Goal: Task Accomplishment & Management: Manage account settings

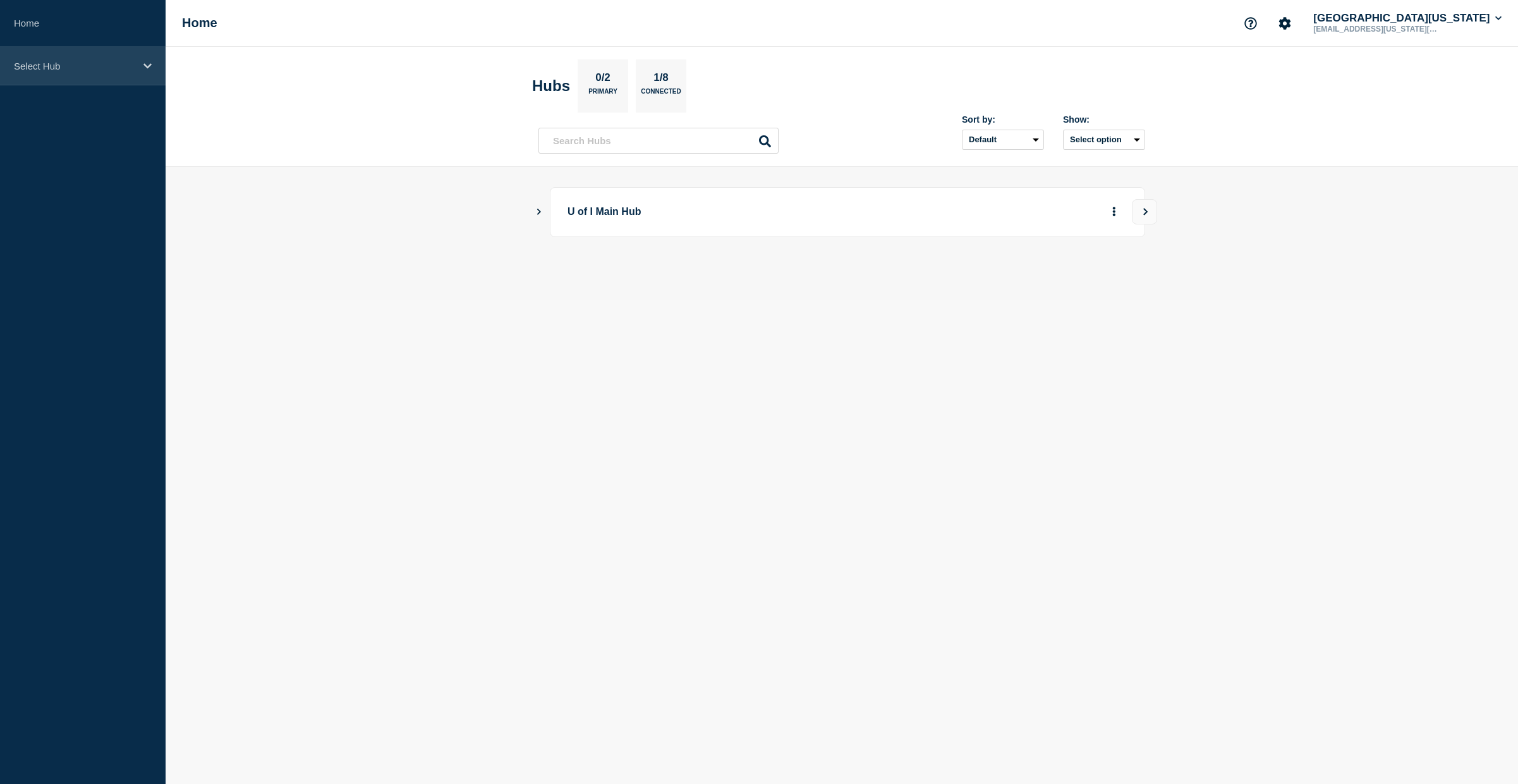
click at [53, 68] on p "Select Hub" at bounding box center [74, 65] width 121 height 10
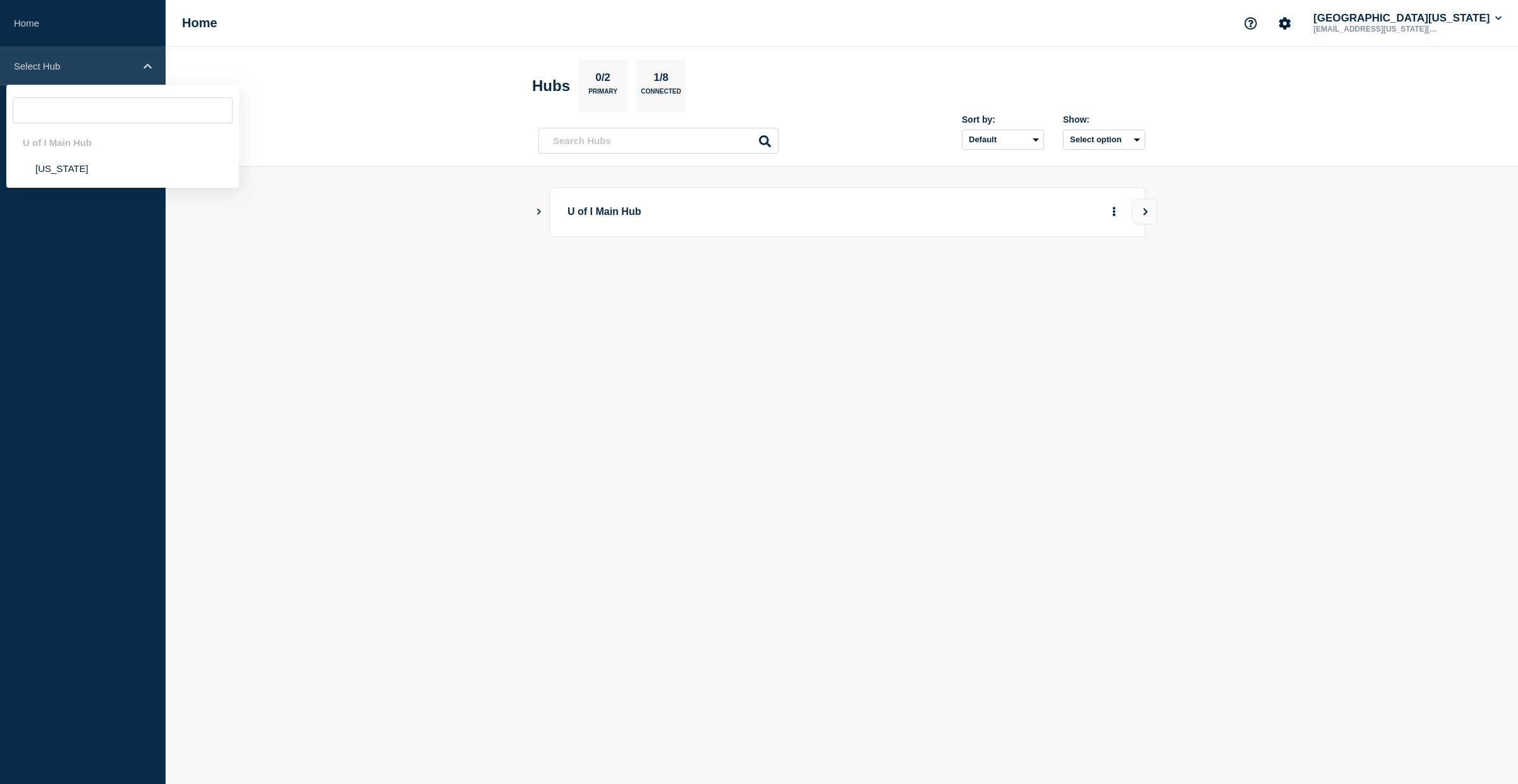
click at [148, 64] on icon at bounding box center [147, 66] width 8 height 10
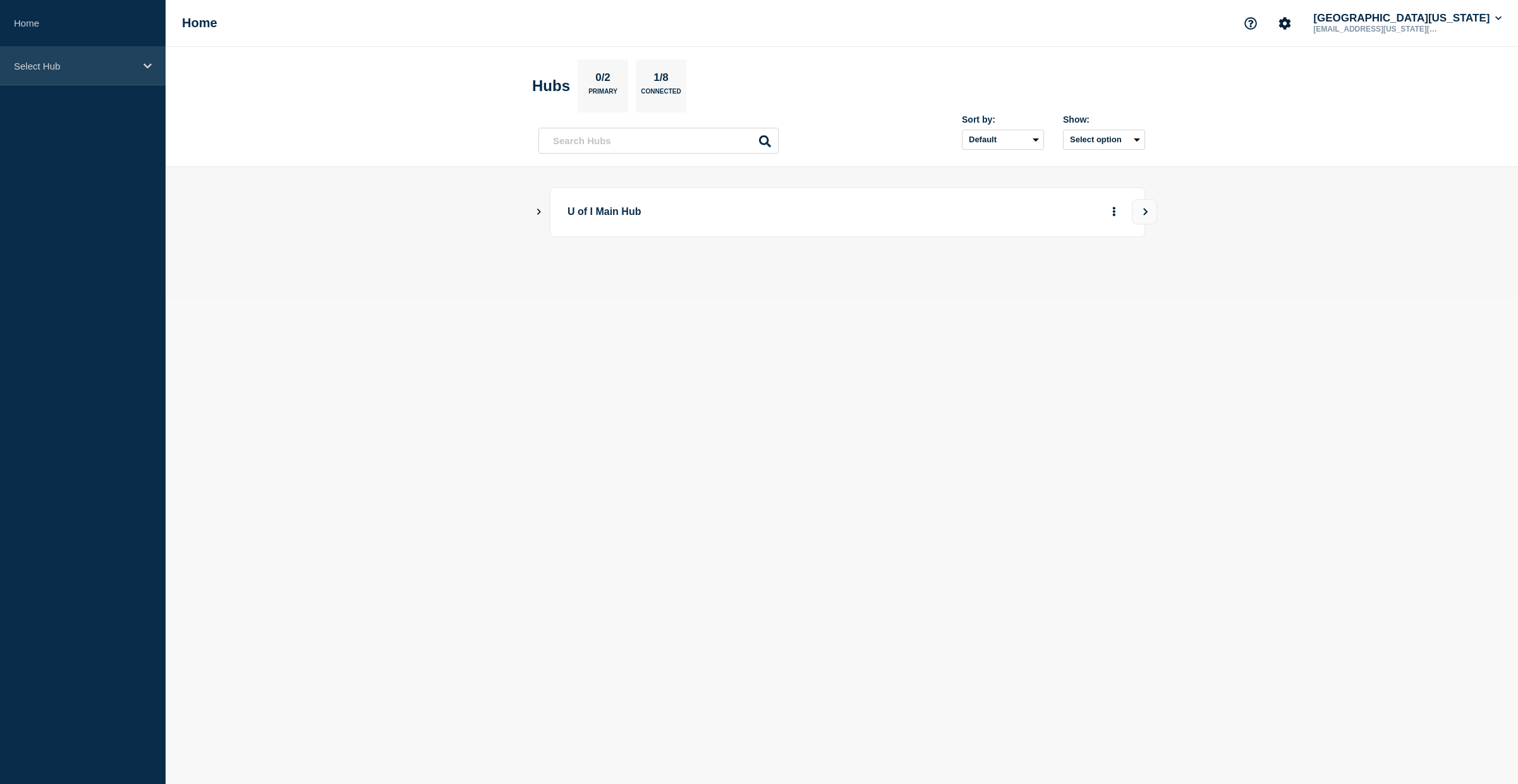
click at [145, 65] on icon at bounding box center [147, 65] width 8 height 5
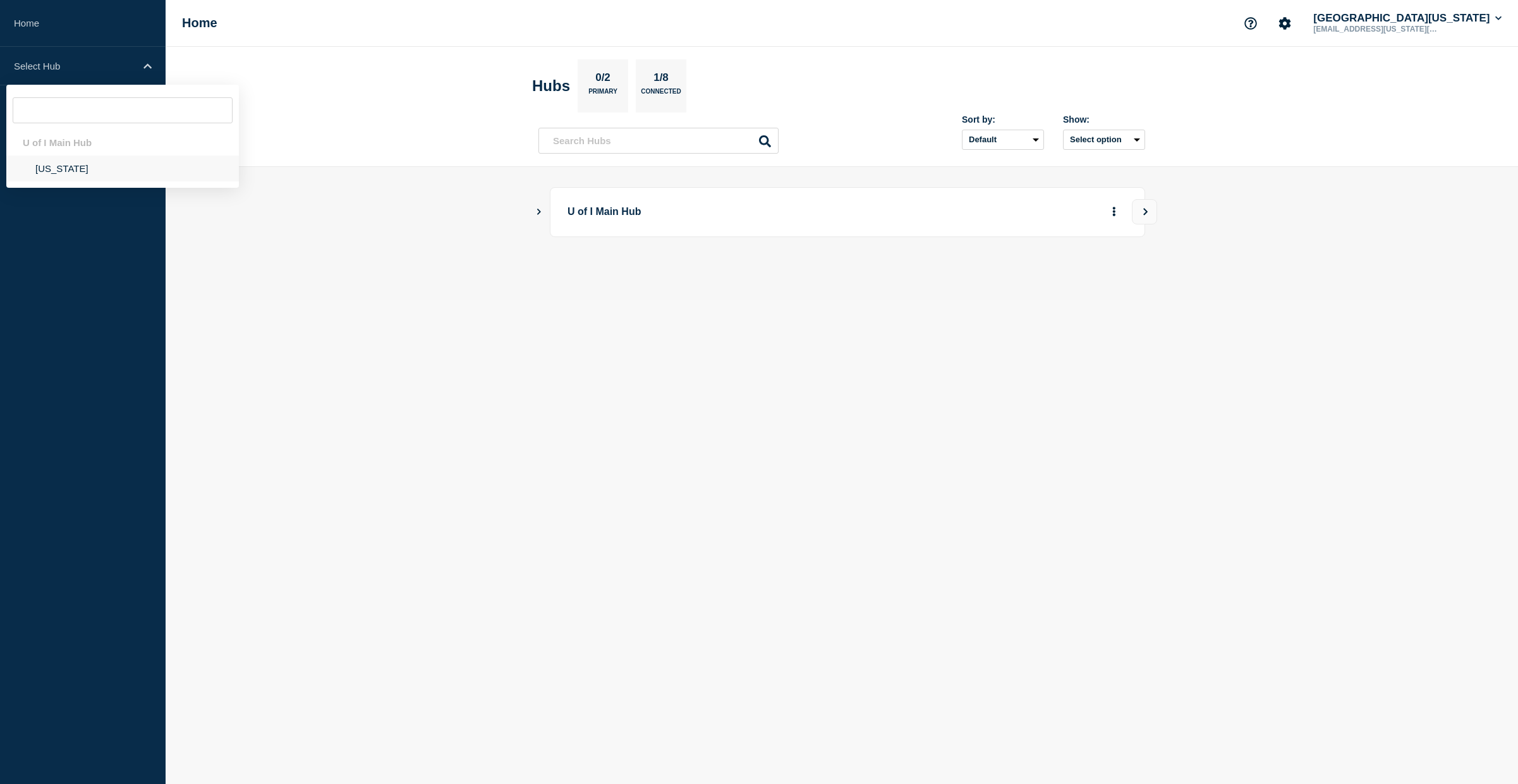
click at [51, 167] on li "[US_STATE]" at bounding box center [123, 168] width 233 height 26
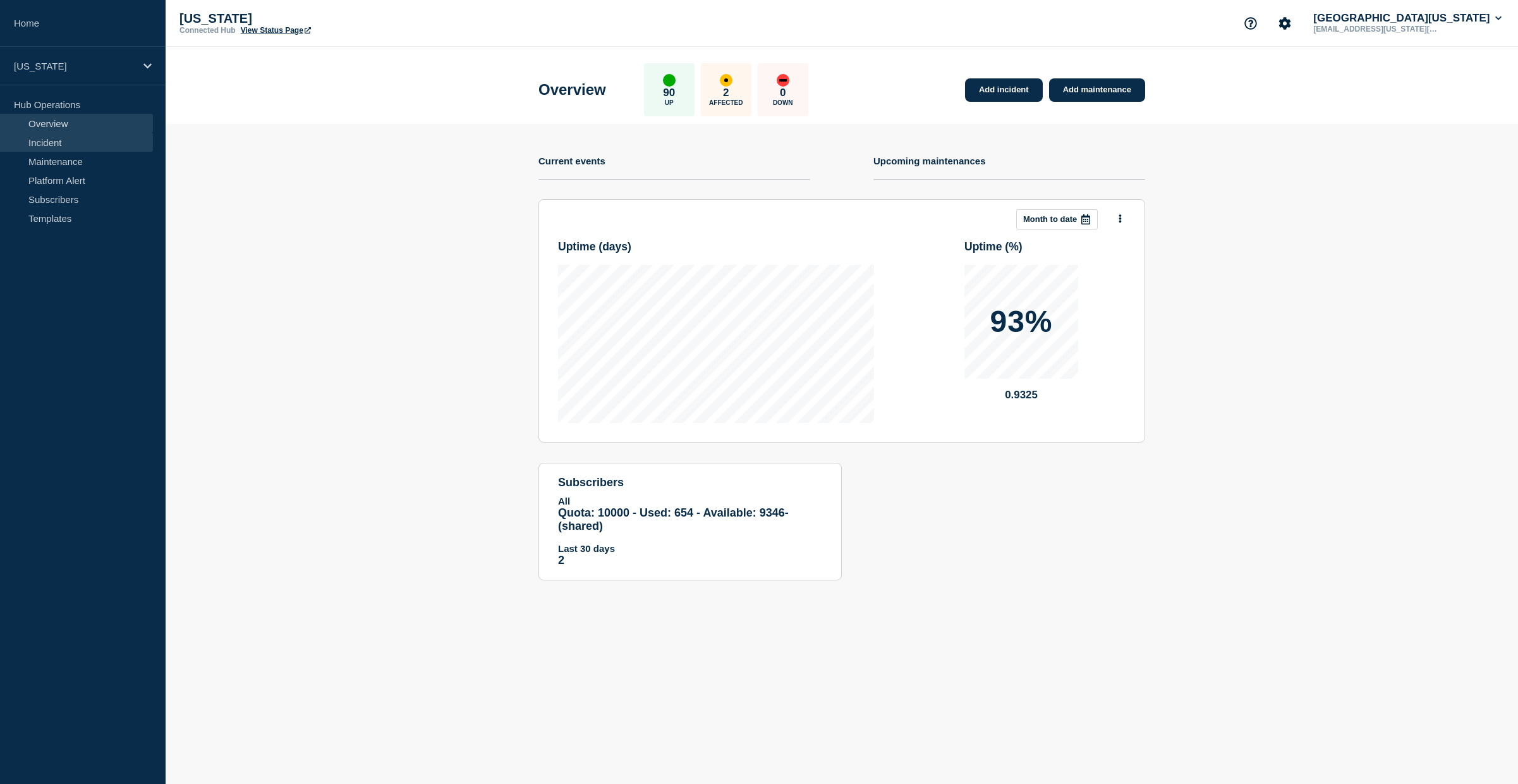
click at [50, 146] on link "Incident" at bounding box center [76, 143] width 153 height 19
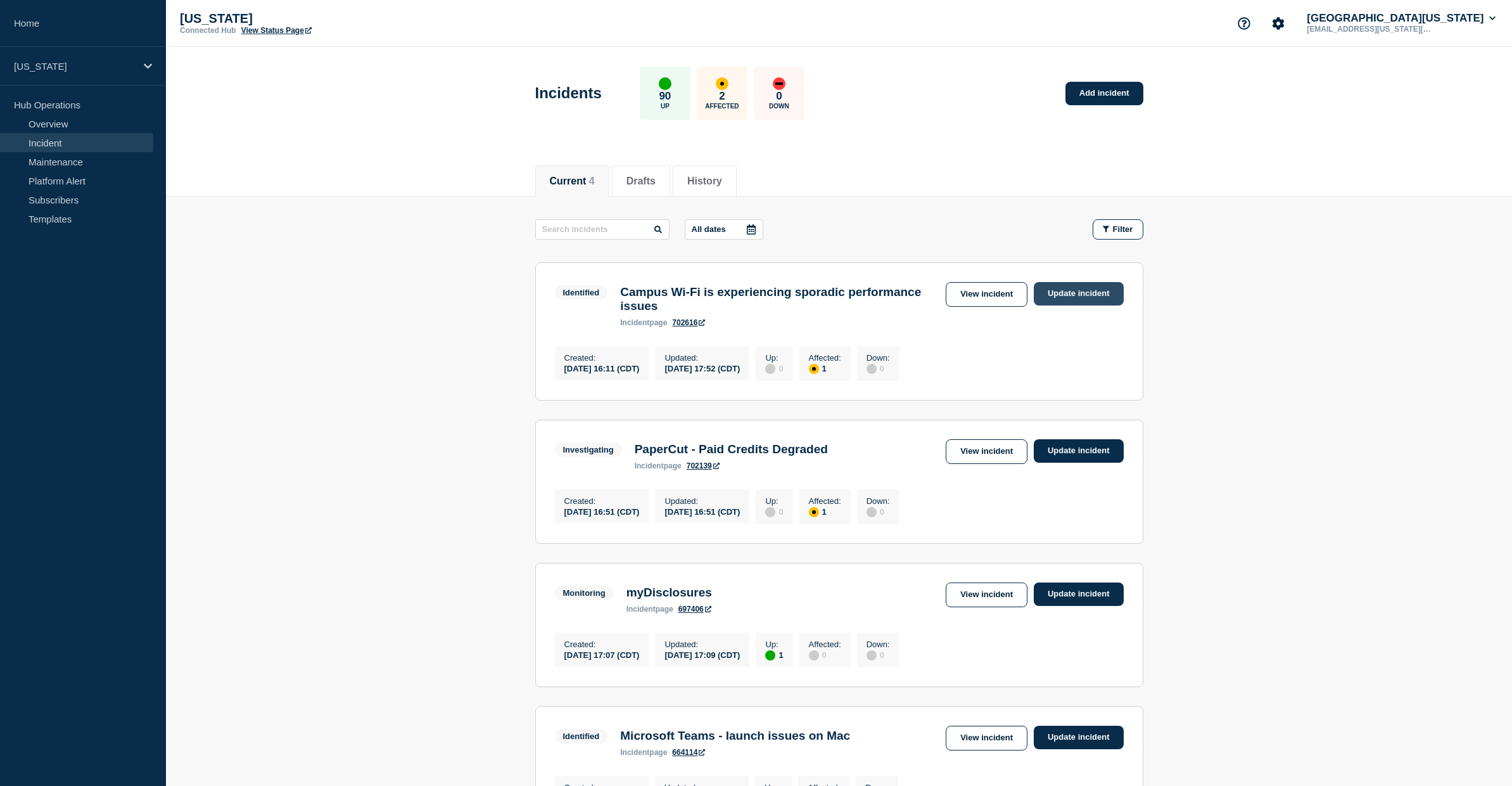
click at [1084, 299] on link "Update incident" at bounding box center [1078, 293] width 90 height 23
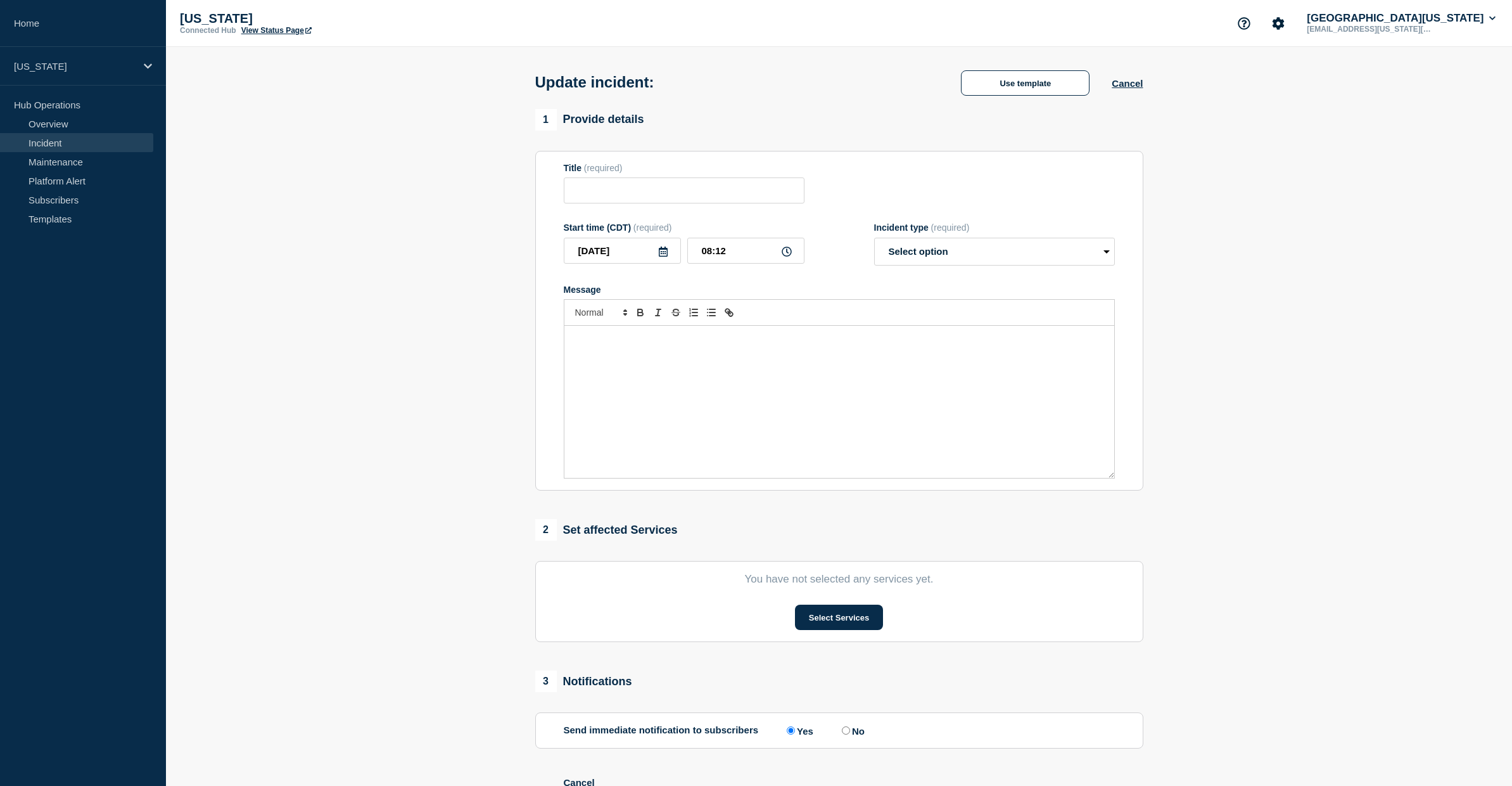
type input "Campus Wi-Fi is experiencing sporadic performance issues"
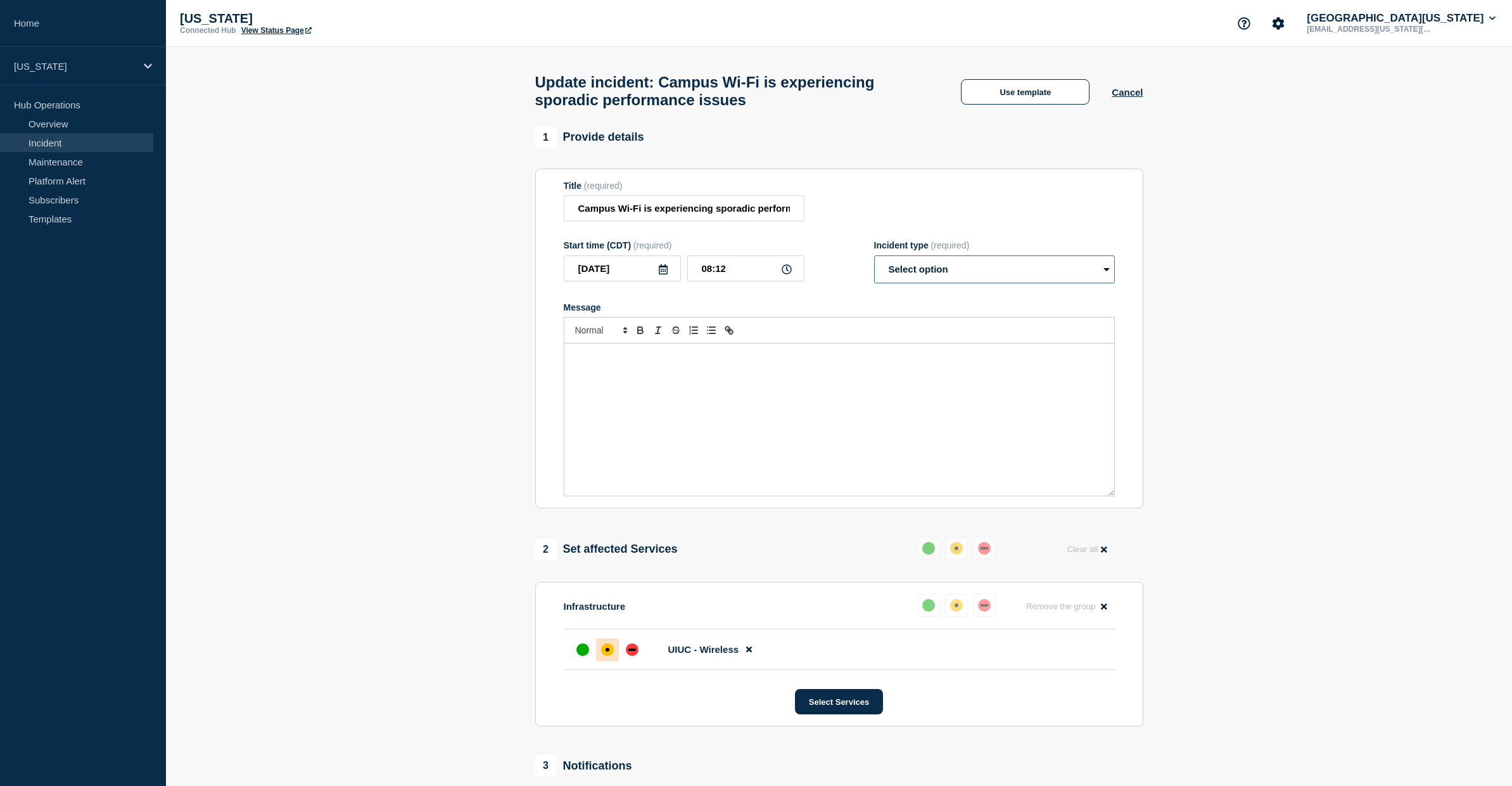
select select "monitoring"
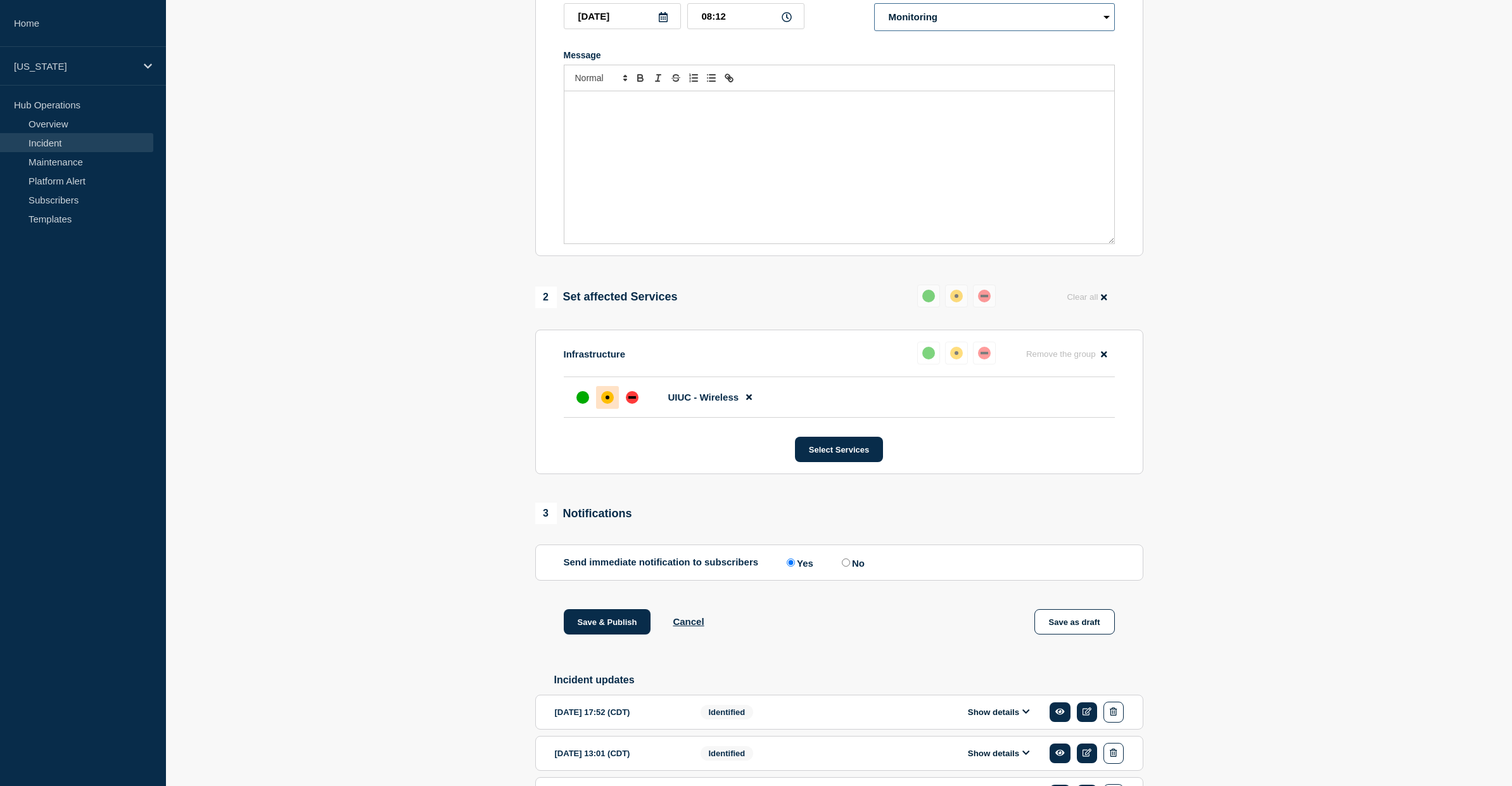
scroll to position [404, 0]
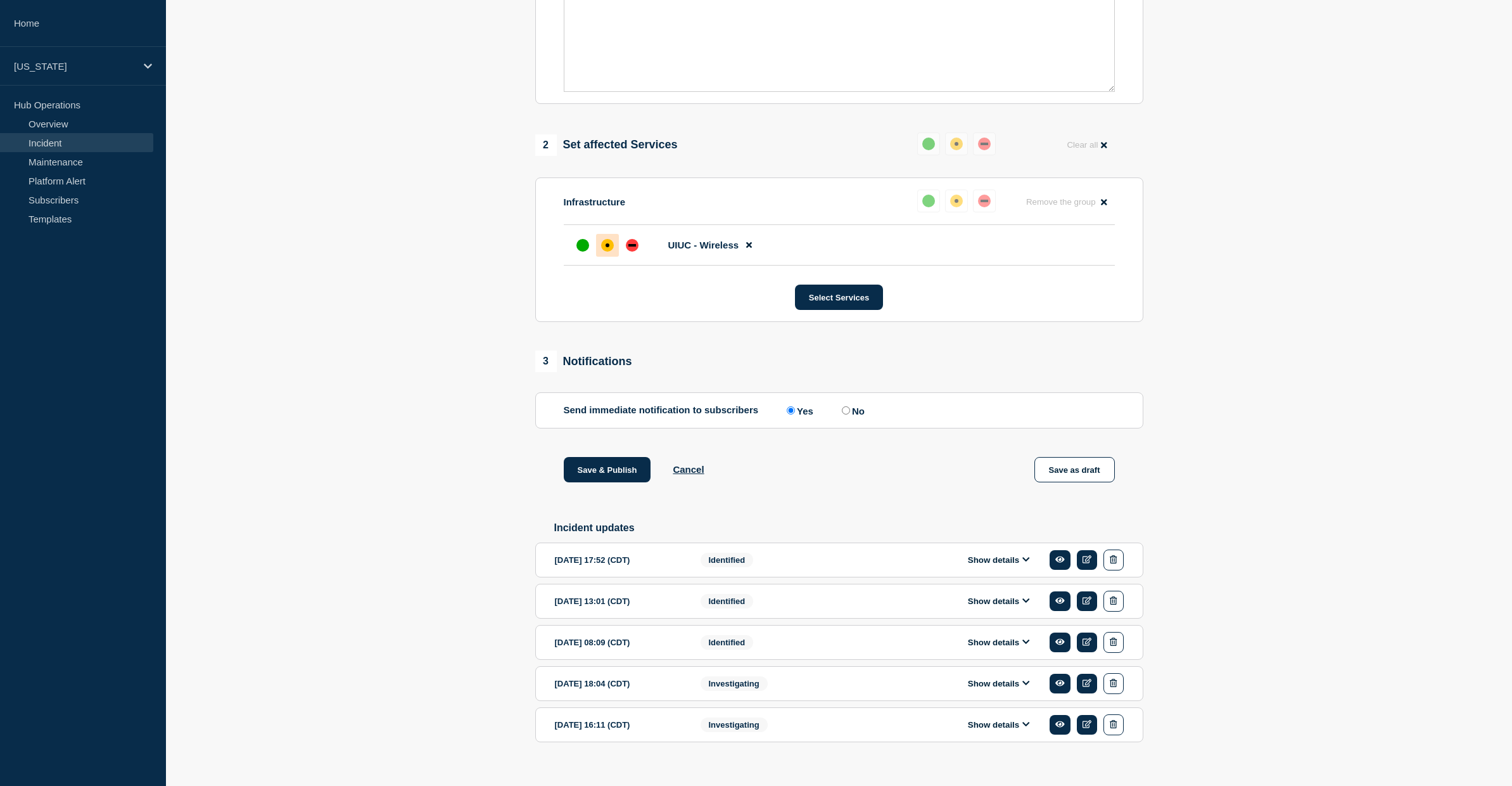
click at [1008, 566] on button "Show details" at bounding box center [998, 559] width 69 height 10
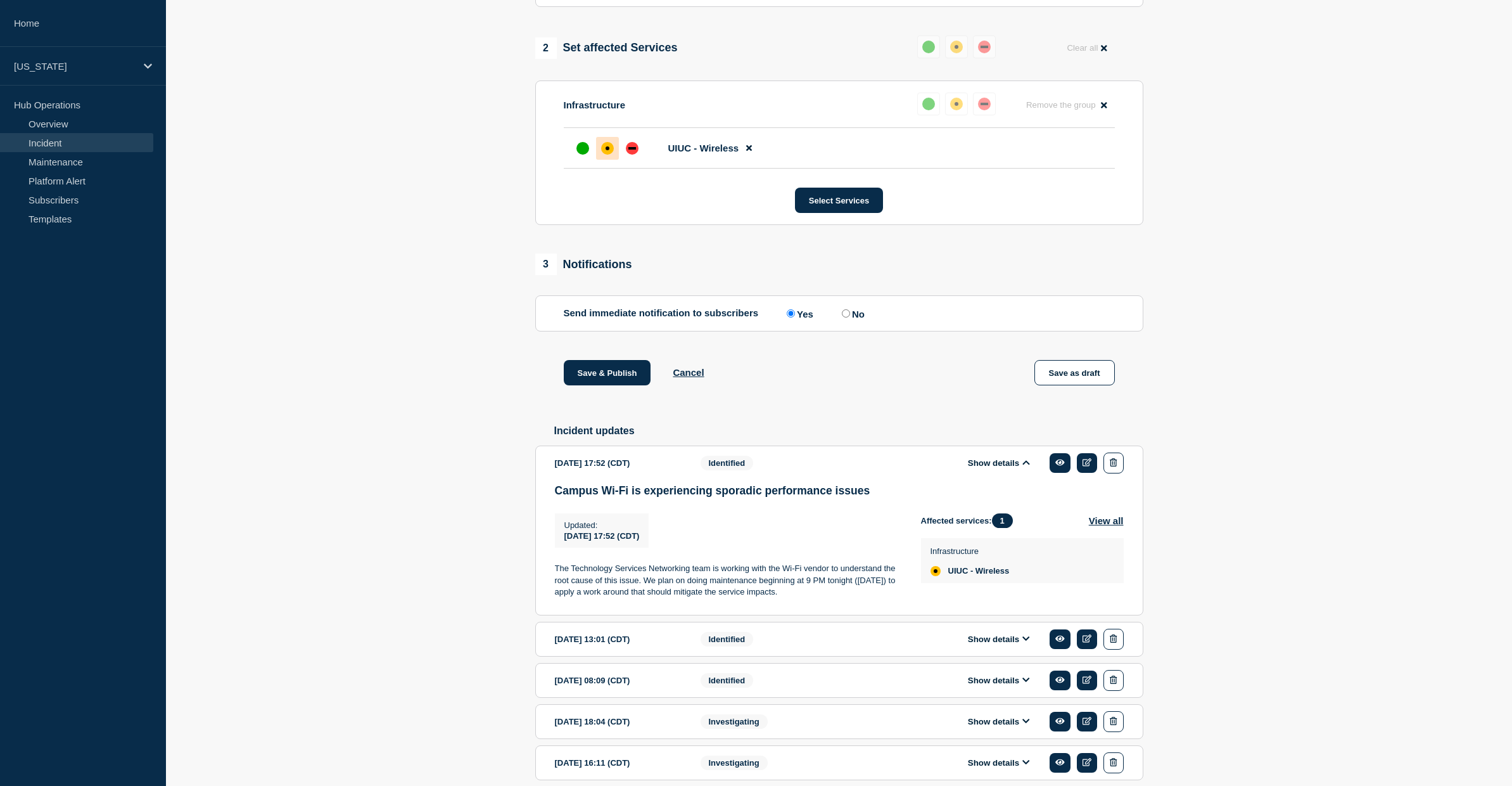
scroll to position [586, 0]
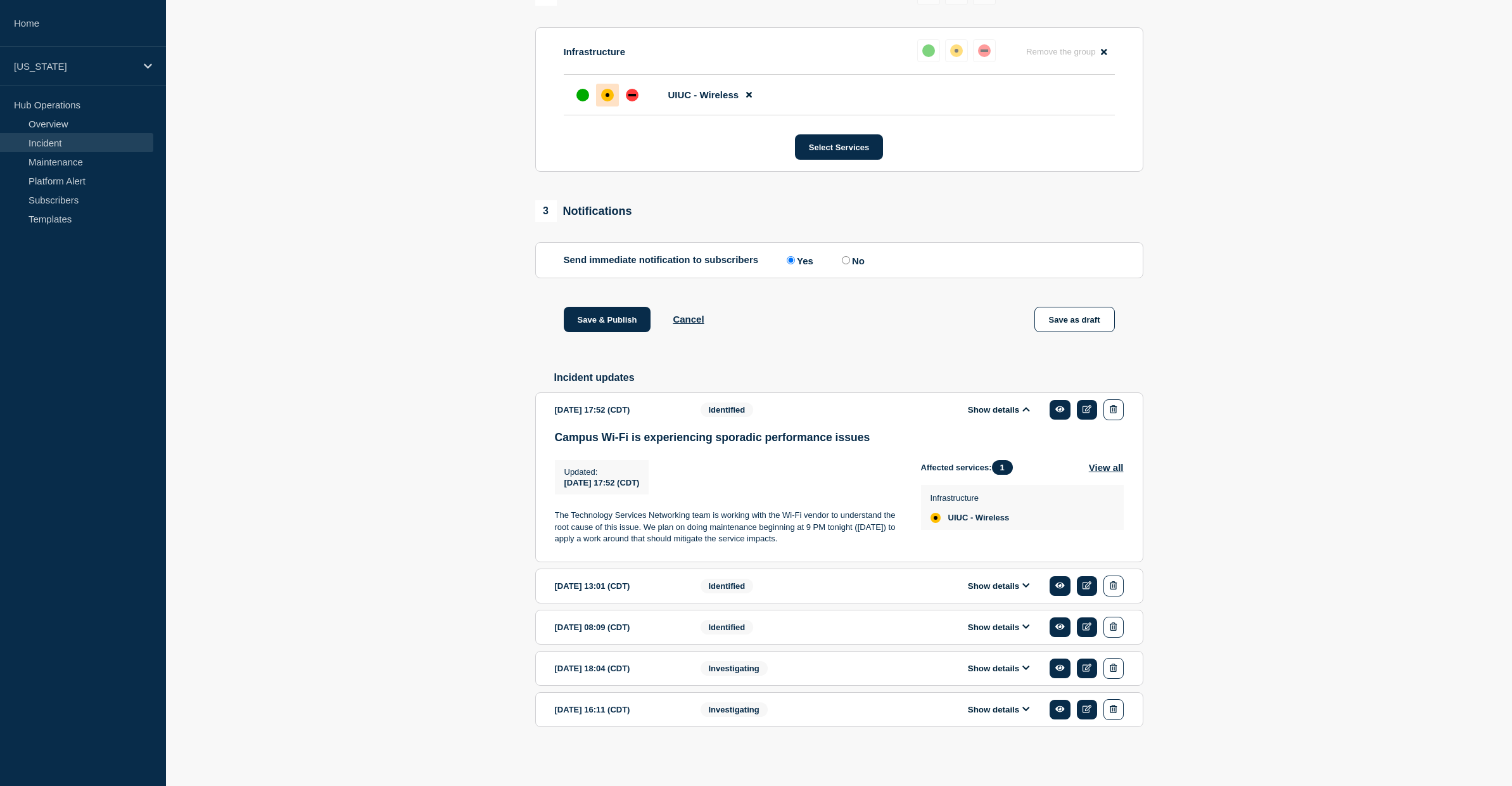
drag, startPoint x: 554, startPoint y: 506, endPoint x: 809, endPoint y: 535, distance: 256.6
click at [811, 535] on section "[DATE] 17:52 (CDT) Show details Identified Campus Wi-Fi is experiencing sporadi…" at bounding box center [839, 477] width 608 height 170
copy p "The Technology Services Networking team is working with the Wi-Fi vendor to und…"
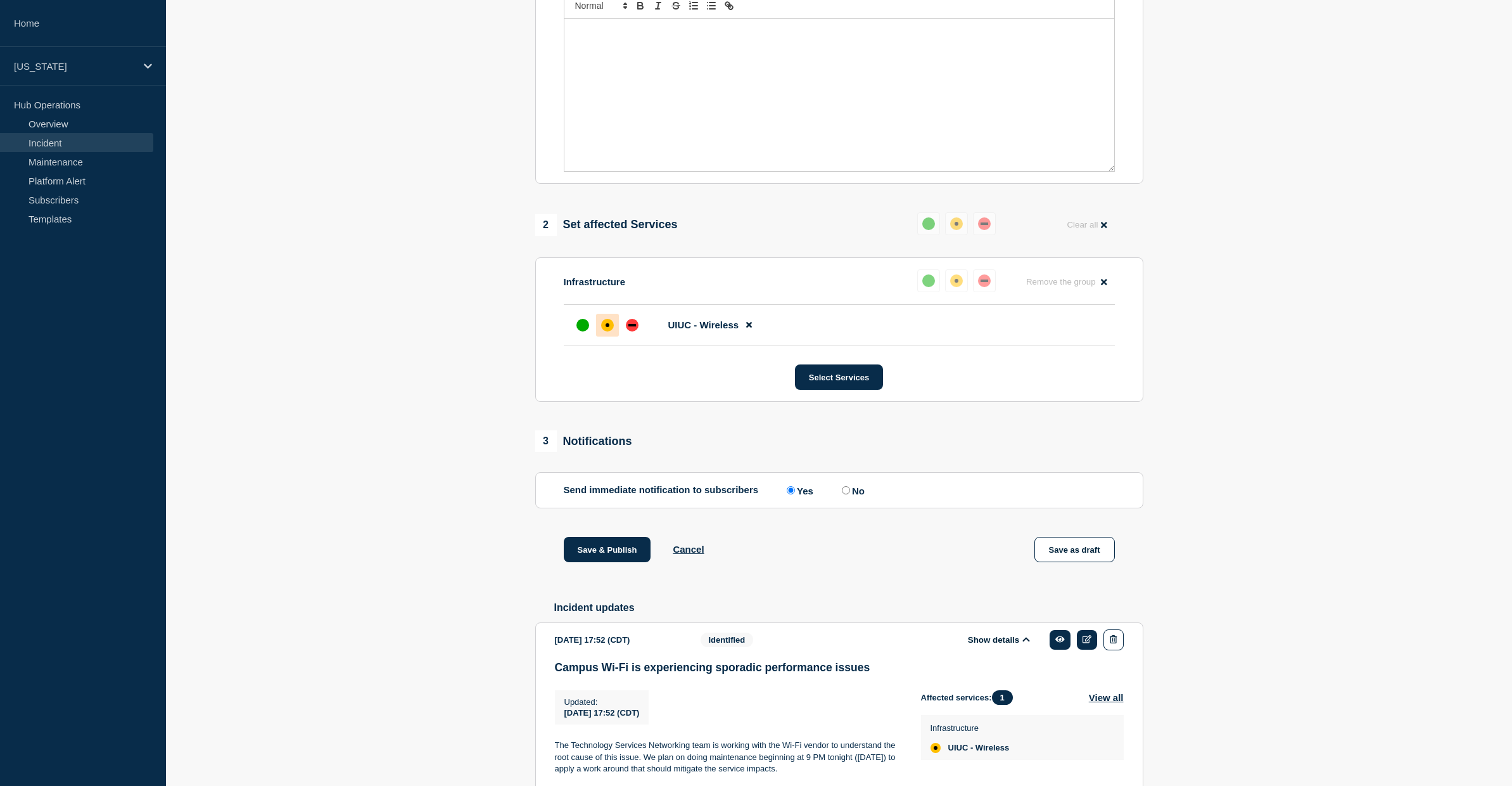
scroll to position [176, 0]
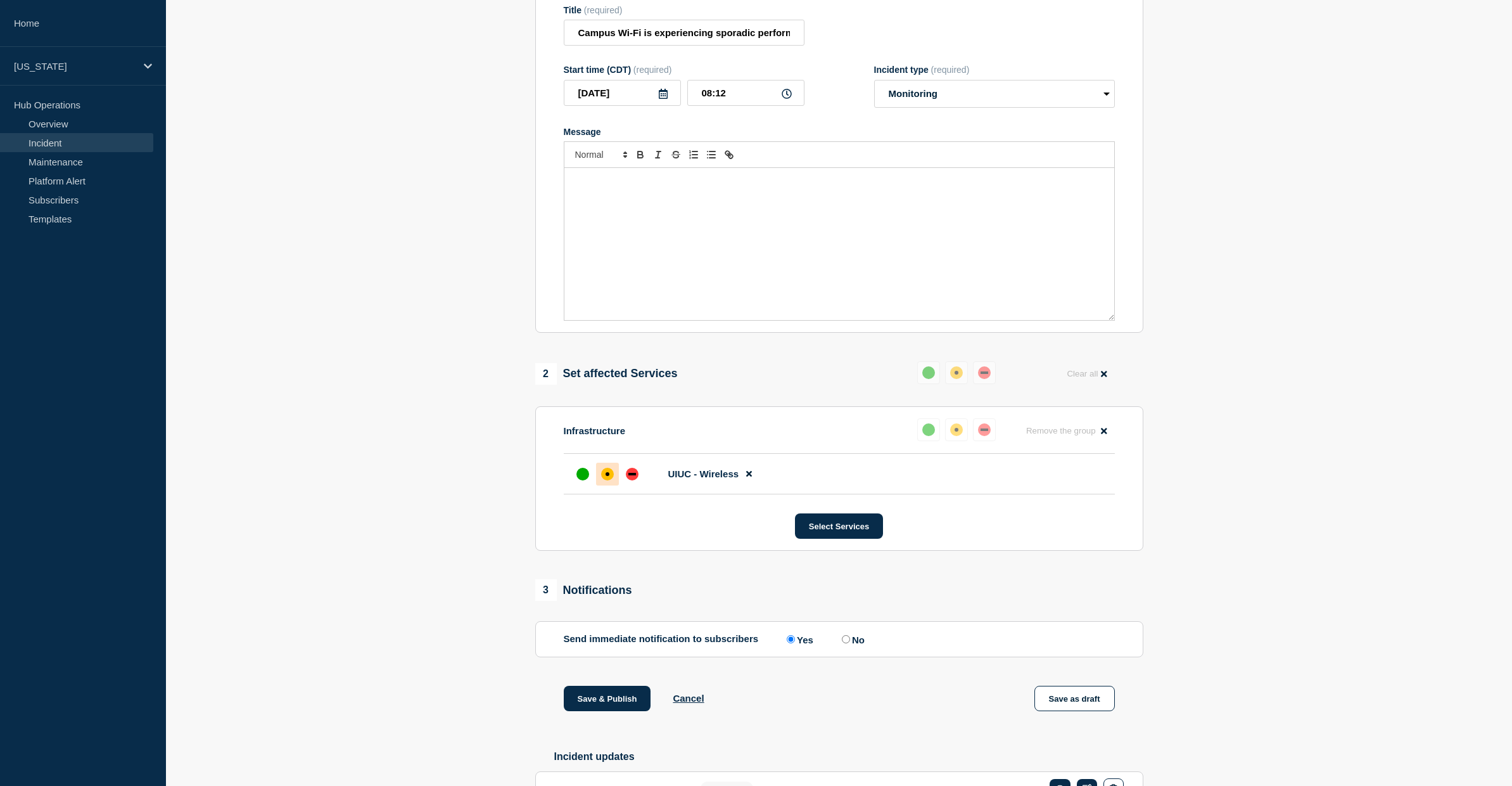
click at [669, 250] on div "Message" at bounding box center [839, 244] width 550 height 152
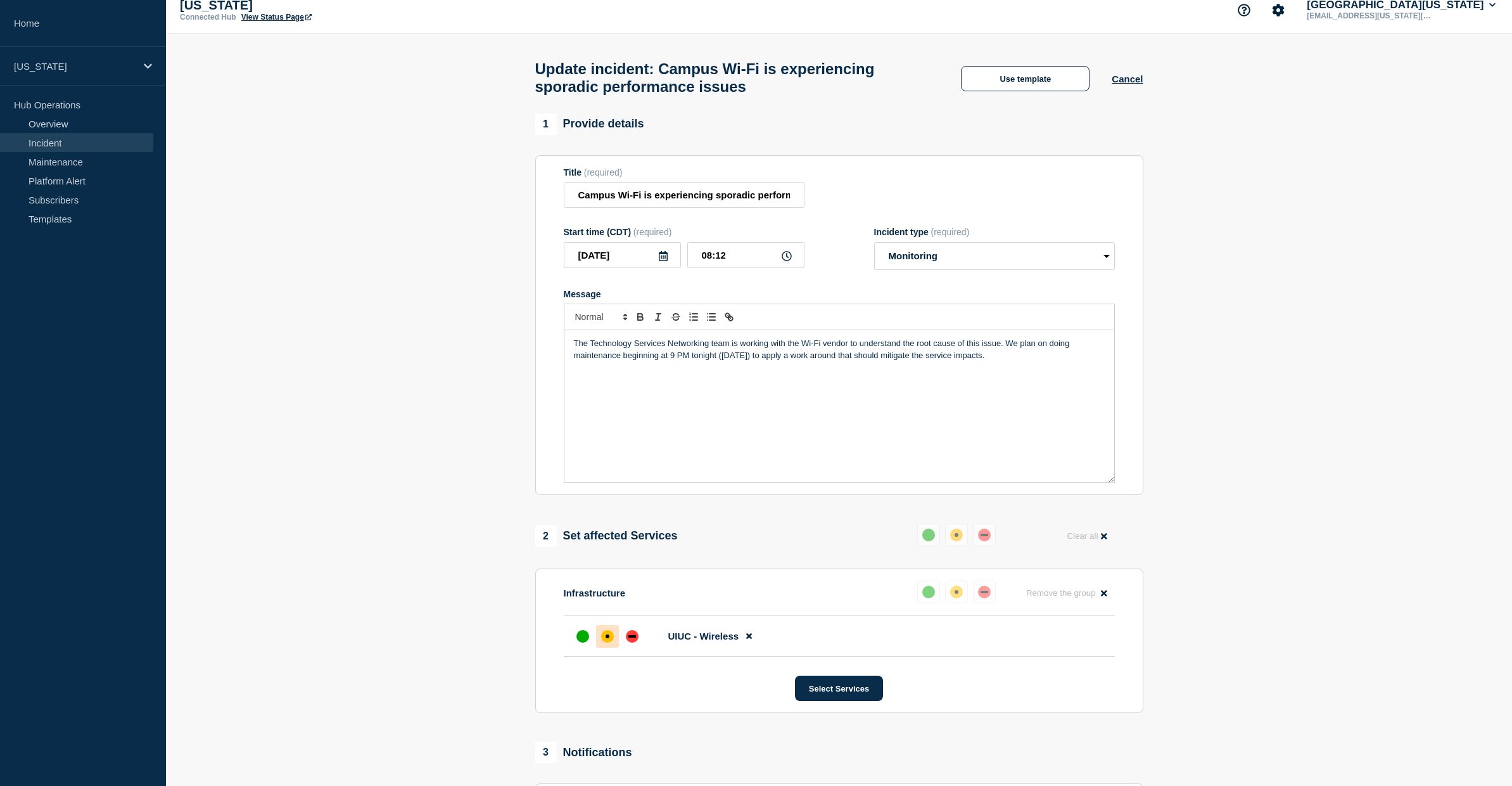
scroll to position [10, 0]
drag, startPoint x: 731, startPoint y: 360, endPoint x: 761, endPoint y: 386, distance: 39.7
click at [731, 360] on p "The Technology Services Networking team is working with the Wi-Fi vendor to und…" at bounding box center [839, 351] width 531 height 23
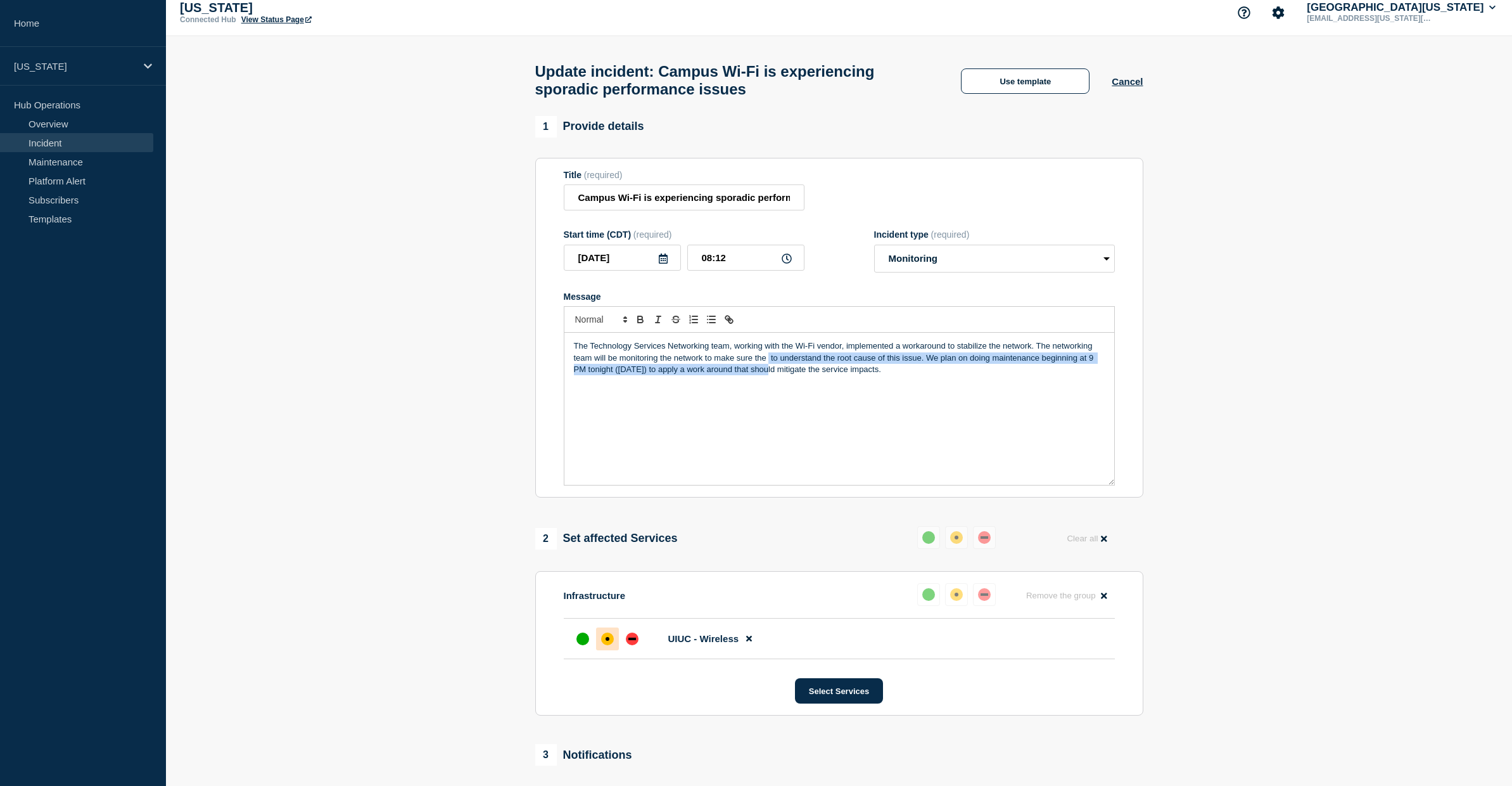
click at [938, 375] on p "The Technology Services Networking team, working with the Wi-Fi vendor, impleme…" at bounding box center [839, 358] width 531 height 35
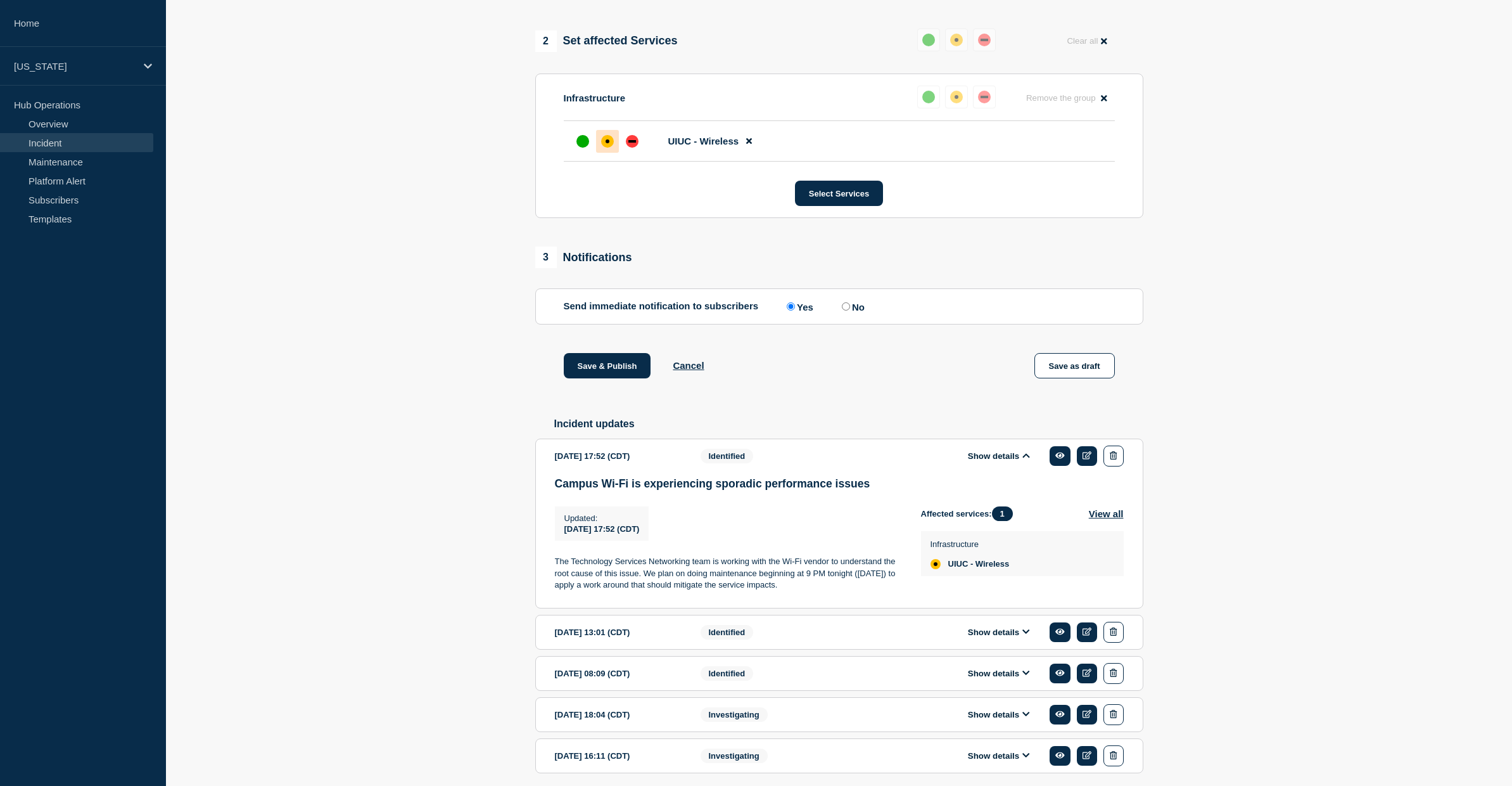
scroll to position [586, 0]
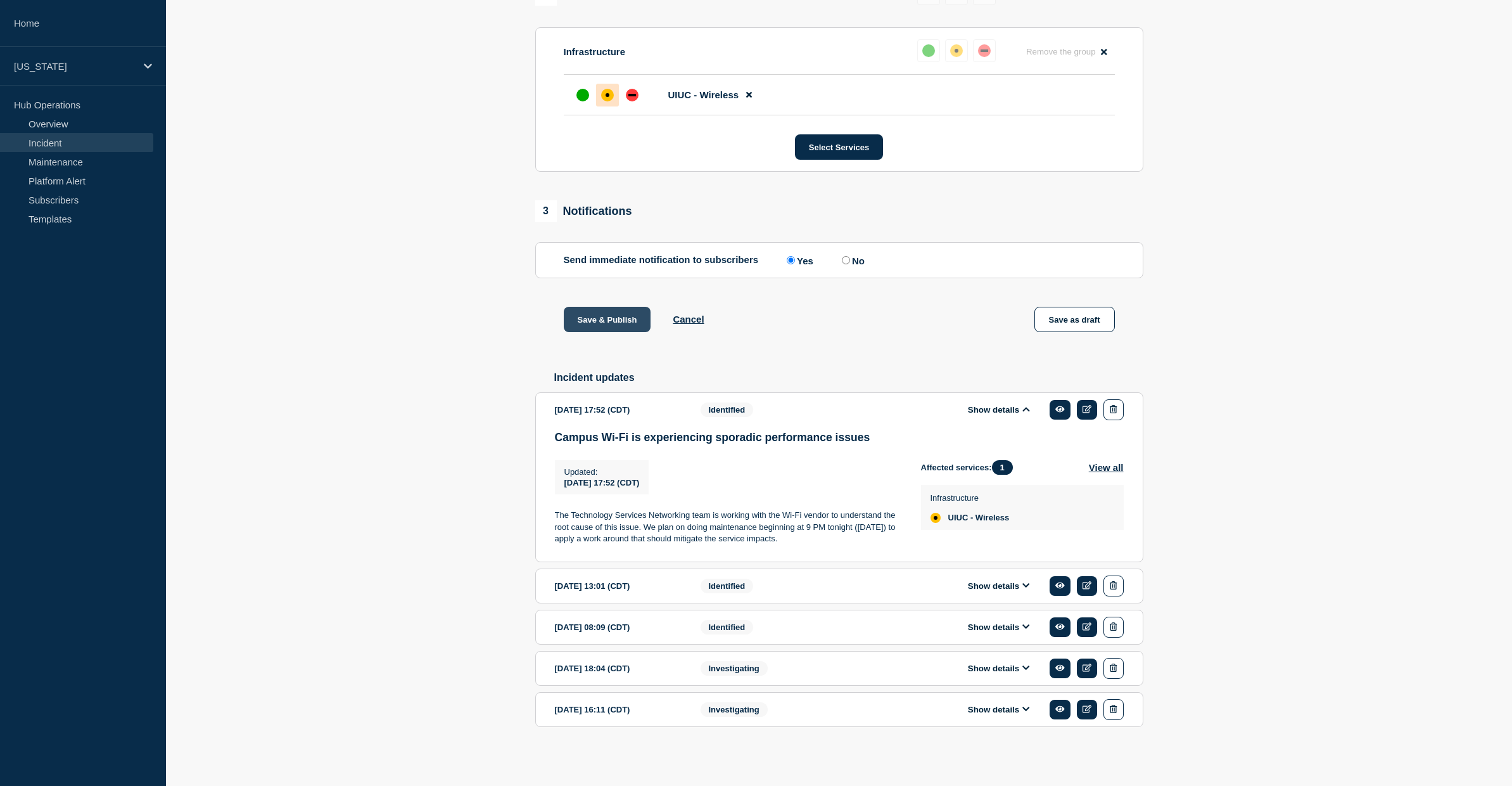
click at [605, 309] on button "Save & Publish" at bounding box center [607, 320] width 87 height 26
